Goal: Complete application form: Complete application form

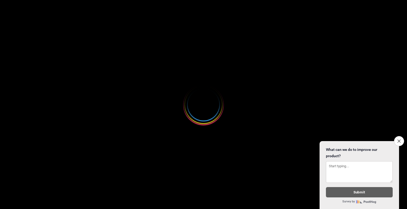
select select
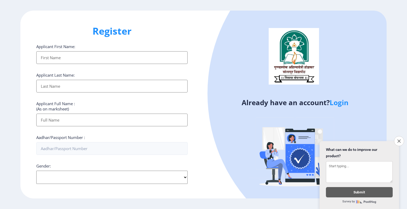
click at [76, 56] on input "Applicant First Name:" at bounding box center [111, 57] width 151 height 13
type input "ARCHANA"
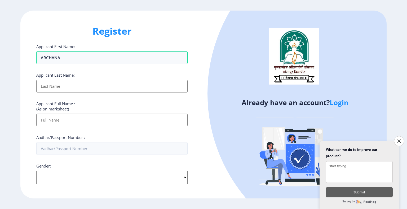
click at [78, 88] on input "Applicant First Name:" at bounding box center [111, 86] width 151 height 13
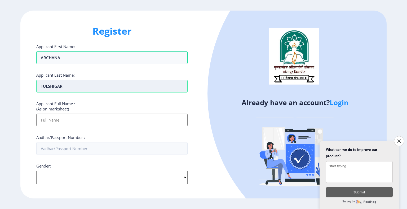
type input "TULSHIGAR"
click at [70, 121] on input "Applicant First Name:" at bounding box center [111, 120] width 151 height 13
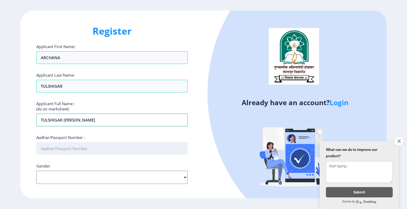
type input "TULSHIGAR [PERSON_NAME]"
click at [75, 150] on input "Aadhar/Passport Number :" at bounding box center [111, 148] width 151 height 13
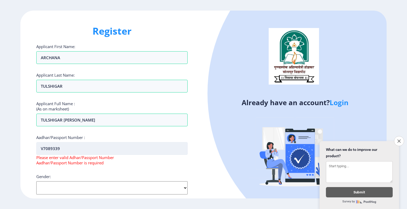
type input "V7089339"
click at [95, 184] on select "Select Gender [DEMOGRAPHIC_DATA] [DEMOGRAPHIC_DATA] Other" at bounding box center [111, 188] width 151 height 13
select select "[DEMOGRAPHIC_DATA]"
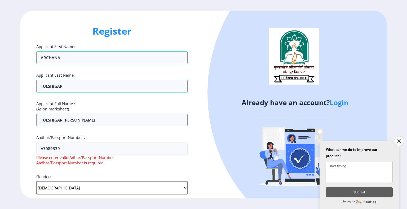
click at [36, 182] on select "Select Gender [DEMOGRAPHIC_DATA] [DEMOGRAPHIC_DATA] Other" at bounding box center [111, 188] width 151 height 13
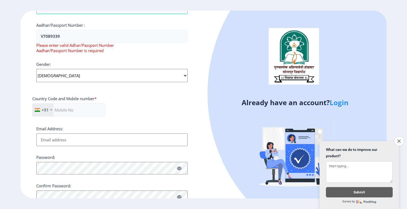
scroll to position [133, 0]
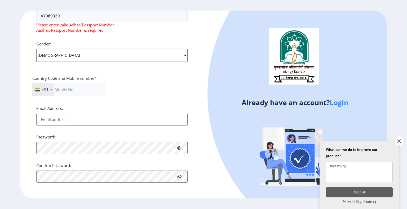
click at [398, 139] on icon "Close survey" at bounding box center [398, 140] width 3 height 3
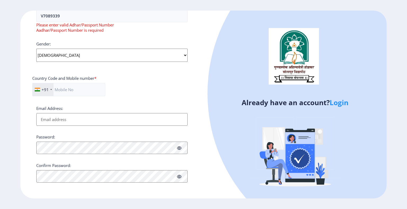
click at [403, 205] on div at bounding box center [403, 205] width 0 height 0
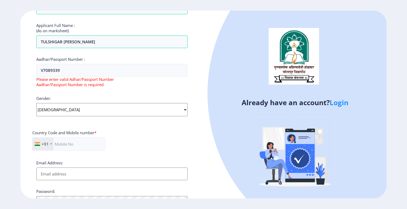
scroll to position [77, 0]
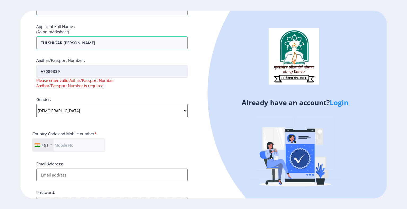
click at [83, 71] on input "V7089339" at bounding box center [111, 71] width 151 height 13
type input "V"
type input "3"
click at [101, 73] on input "Aadhar/Passport Number :" at bounding box center [111, 71] width 151 height 13
paste input "365028025273"
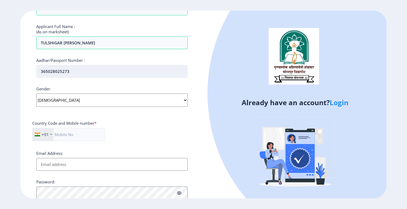
click at [101, 73] on input "365028025273" at bounding box center [111, 71] width 151 height 13
type input "365028025273"
click at [177, 100] on select "Select Gender [DEMOGRAPHIC_DATA] [DEMOGRAPHIC_DATA] Other" at bounding box center [111, 100] width 151 height 13
click at [36, 94] on select "Select Gender [DEMOGRAPHIC_DATA] [DEMOGRAPHIC_DATA] Other" at bounding box center [111, 100] width 151 height 13
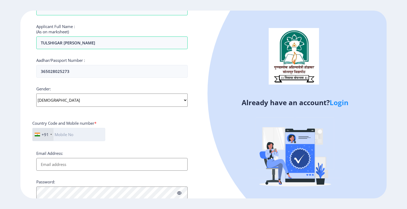
click at [81, 137] on input "text" at bounding box center [68, 134] width 73 height 13
type input "7798863222"
click at [121, 164] on input "Email Address:" at bounding box center [111, 164] width 151 height 13
type input "A"
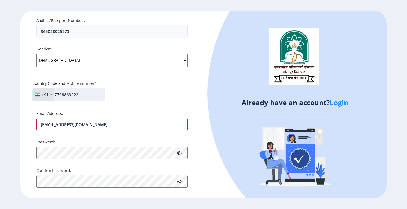
scroll to position [119, 0]
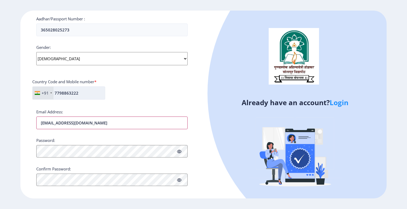
type input "[EMAIL_ADDRESS][DOMAIN_NAME]"
click at [73, 150] on div "Password:" at bounding box center [111, 148] width 151 height 20
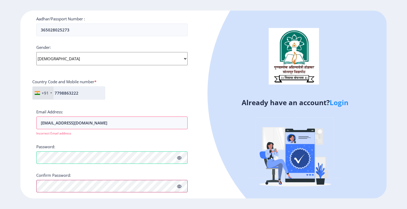
scroll to position [135, 0]
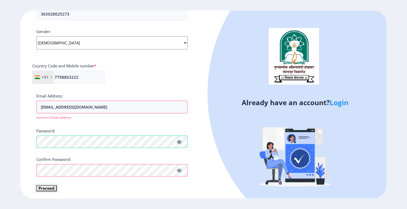
click at [50, 188] on button "Proceed" at bounding box center [46, 189] width 20 height 6
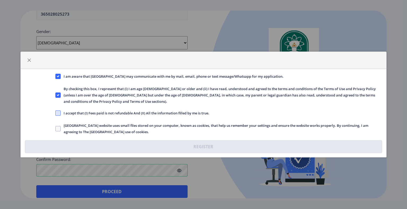
click at [59, 111] on span at bounding box center [57, 113] width 5 height 5
click at [56, 113] on input "I accept that (I) Fees paid is not refundable And (II) All the information fill…" at bounding box center [55, 113] width 0 height 0
checkbox input "true"
click at [60, 126] on span at bounding box center [57, 128] width 5 height 5
click at [56, 129] on input "[GEOGRAPHIC_DATA] website uses small files stored on your computer, known as co…" at bounding box center [55, 129] width 0 height 0
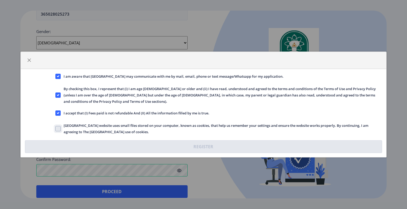
checkbox input "true"
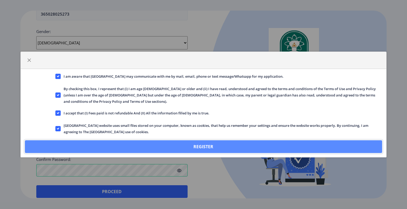
click at [199, 144] on button "Register" at bounding box center [203, 147] width 357 height 13
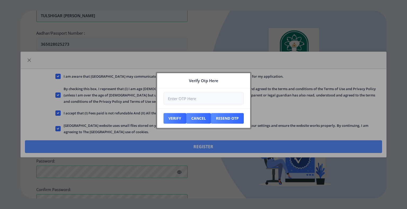
scroll to position [165, 0]
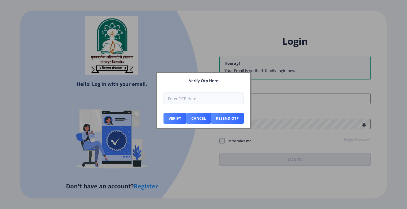
click at [192, 101] on input "number" at bounding box center [203, 99] width 80 height 12
type input "056518"
click at [175, 118] on button "Verify" at bounding box center [174, 118] width 23 height 11
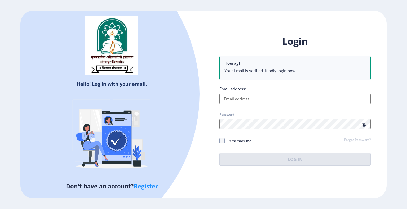
type input "[EMAIL_ADDRESS][DOMAIN_NAME]"
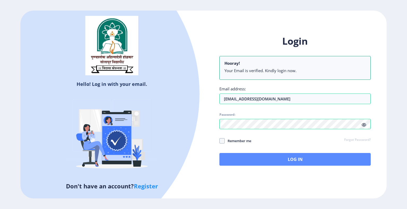
click at [283, 157] on button "Log In" at bounding box center [294, 159] width 151 height 13
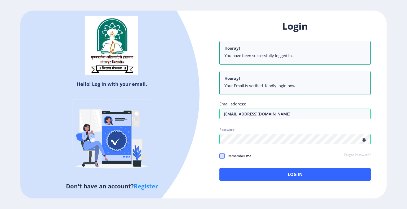
click at [222, 157] on span at bounding box center [221, 156] width 5 height 5
click at [219, 156] on input "Remember me" at bounding box center [219, 156] width 0 height 0
checkbox input "true"
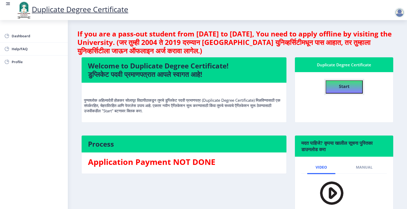
click at [350, 88] on button "Start" at bounding box center [343, 86] width 37 height 13
select select
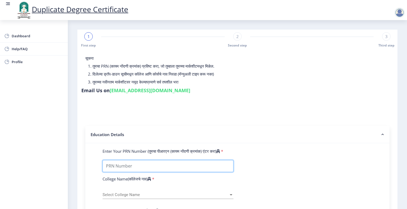
click at [179, 164] on input "Enter Your PRN Number (तुमचा पीआरएन (कायम नोंदणी क्रमांक) एंटर करा)" at bounding box center [167, 166] width 131 height 12
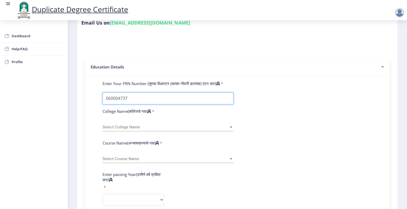
scroll to position [67, 0]
type input "060004737"
click at [226, 125] on span "Select College Name" at bounding box center [165, 127] width 126 height 4
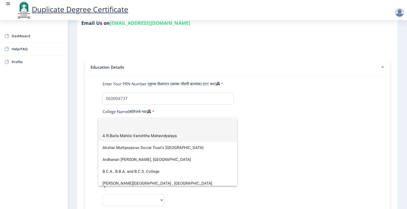
click at [171, 137] on span "A.R.Burla Mahila Varishtha Mahavidyalaya" at bounding box center [167, 136] width 130 height 12
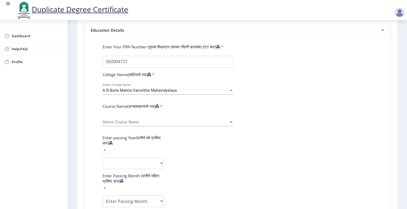
scroll to position [106, 0]
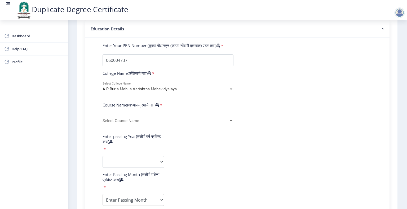
click at [230, 119] on div at bounding box center [230, 121] width 5 height 4
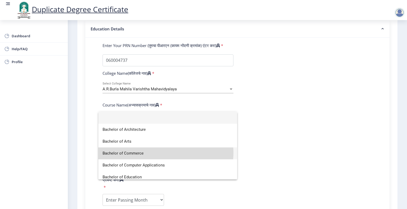
click at [163, 153] on span "Bachelor of Commerce" at bounding box center [167, 154] width 130 height 12
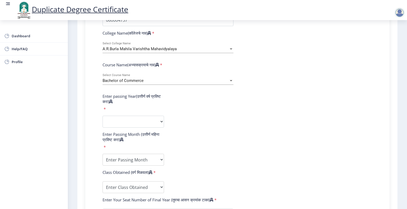
scroll to position [147, 0]
click at [159, 122] on select "2025 2024 2023 2022 2021 2020 2019 2018 2017 2016 2015 2014 2013 2012 2011 2010…" at bounding box center [132, 121] width 61 height 12
select select "2008"
click at [102, 115] on select "2025 2024 2023 2022 2021 2020 2019 2018 2017 2016 2015 2014 2013 2012 2011 2010…" at bounding box center [132, 121] width 61 height 12
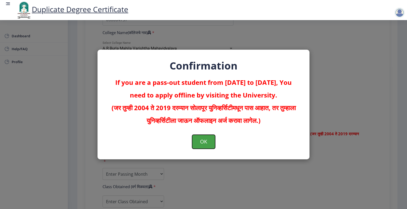
click at [210, 142] on button "OK" at bounding box center [203, 142] width 23 height 14
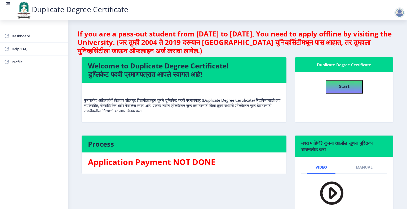
click at [195, 51] on h4 "If you are a pass-out student from [DATE] to [DATE], You need to apply offline …" at bounding box center [237, 42] width 320 height 25
click at [7, 5] on rect at bounding box center [8, 5] width 4 height 1
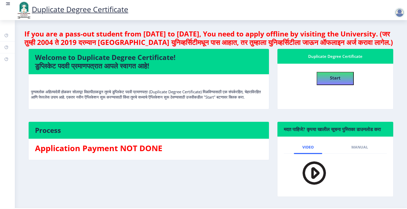
click at [8, 4] on rect at bounding box center [7, 3] width 5 height 5
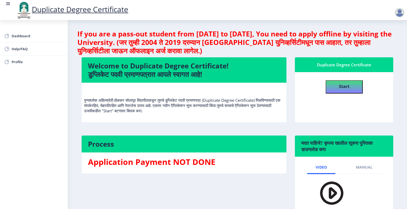
click at [22, 12] on img at bounding box center [24, 10] width 16 height 18
click at [16, 33] on link "Dashboard" at bounding box center [34, 36] width 68 height 13
